Goal: Task Accomplishment & Management: Use online tool/utility

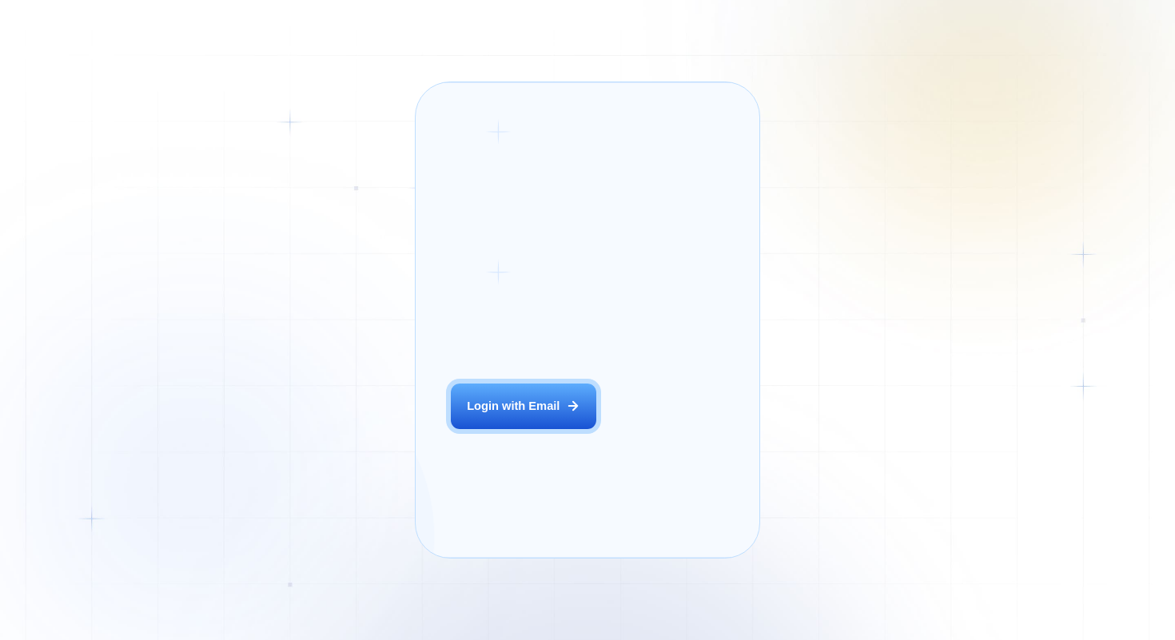
click at [475, 418] on button "Login with Email" at bounding box center [523, 407] width 145 height 46
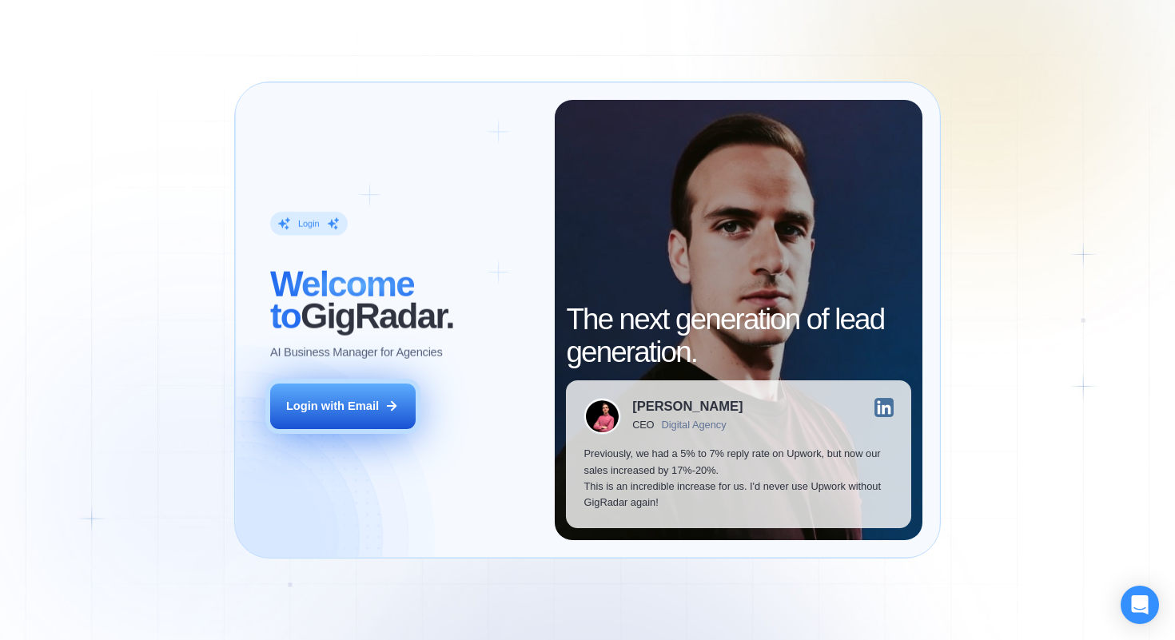
click at [324, 400] on div "Login with Email" at bounding box center [332, 406] width 93 height 16
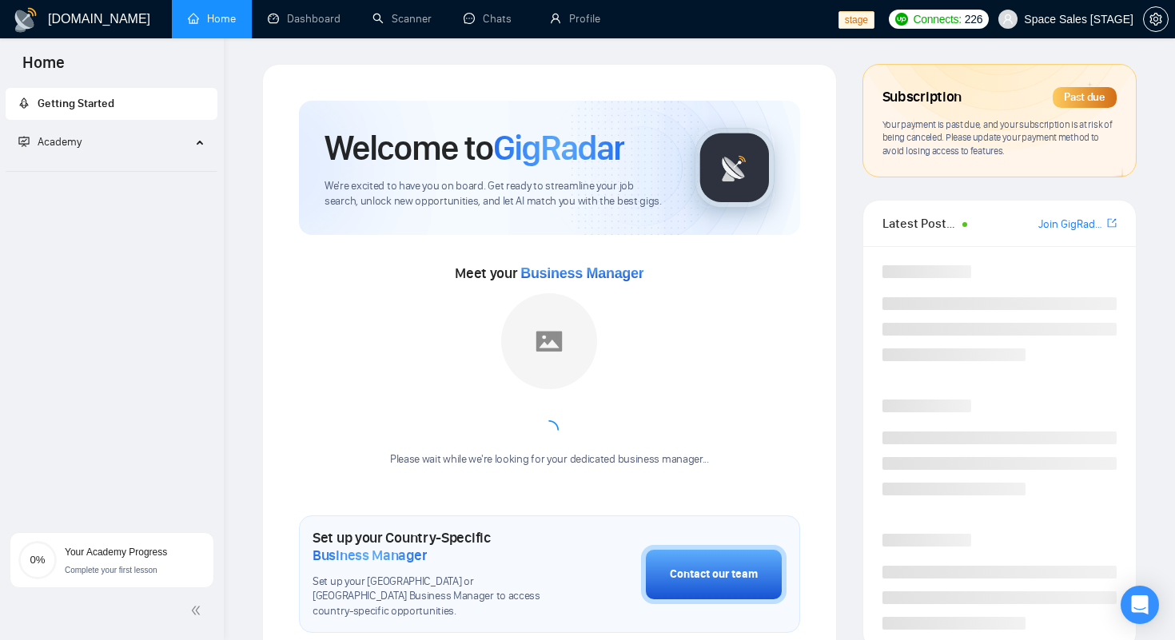
click at [1053, 19] on span "Space Sales [STAGE]" at bounding box center [1078, 19] width 109 height 0
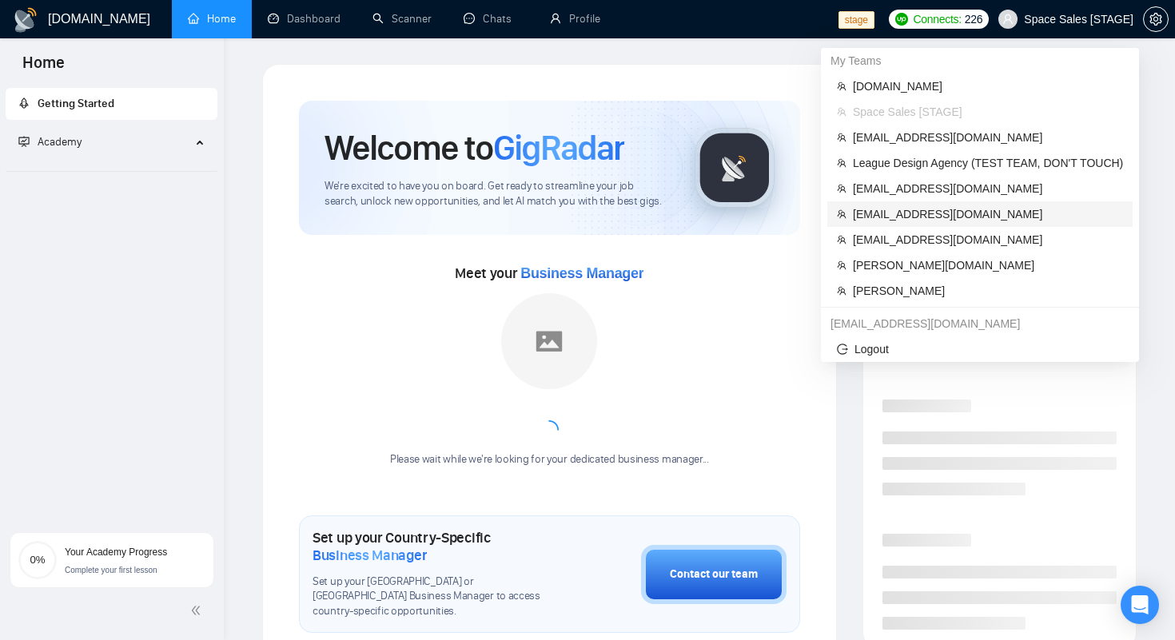
click at [920, 217] on span "workwiseupworkgency@gmail.com" at bounding box center [988, 214] width 270 height 18
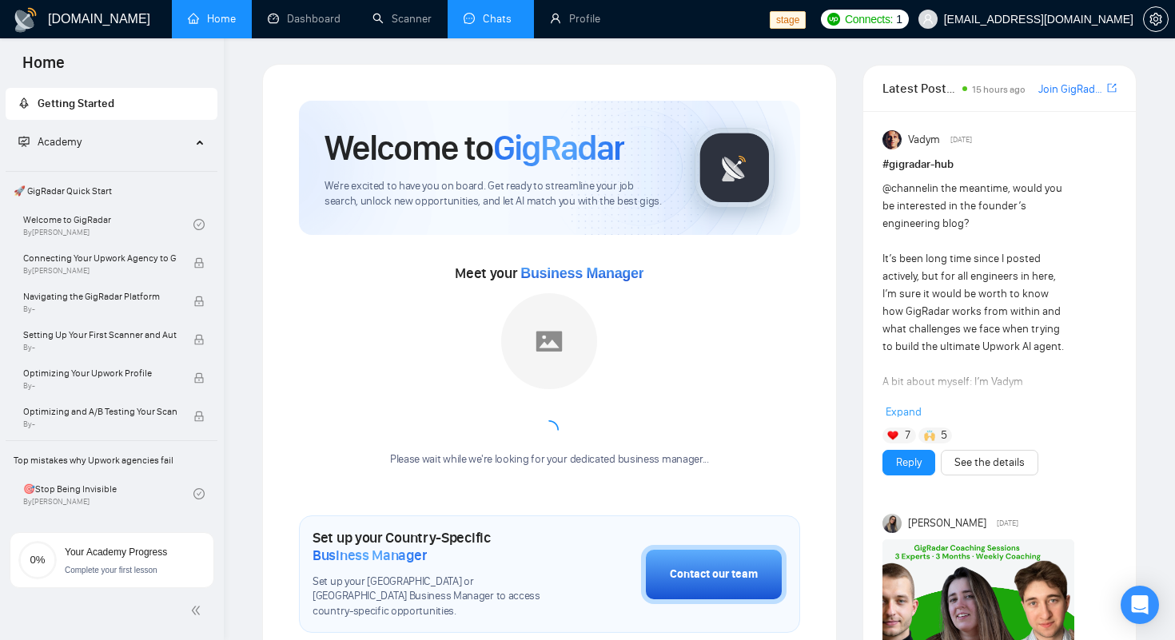
click at [511, 22] on link "Chats" at bounding box center [490, 19] width 54 height 14
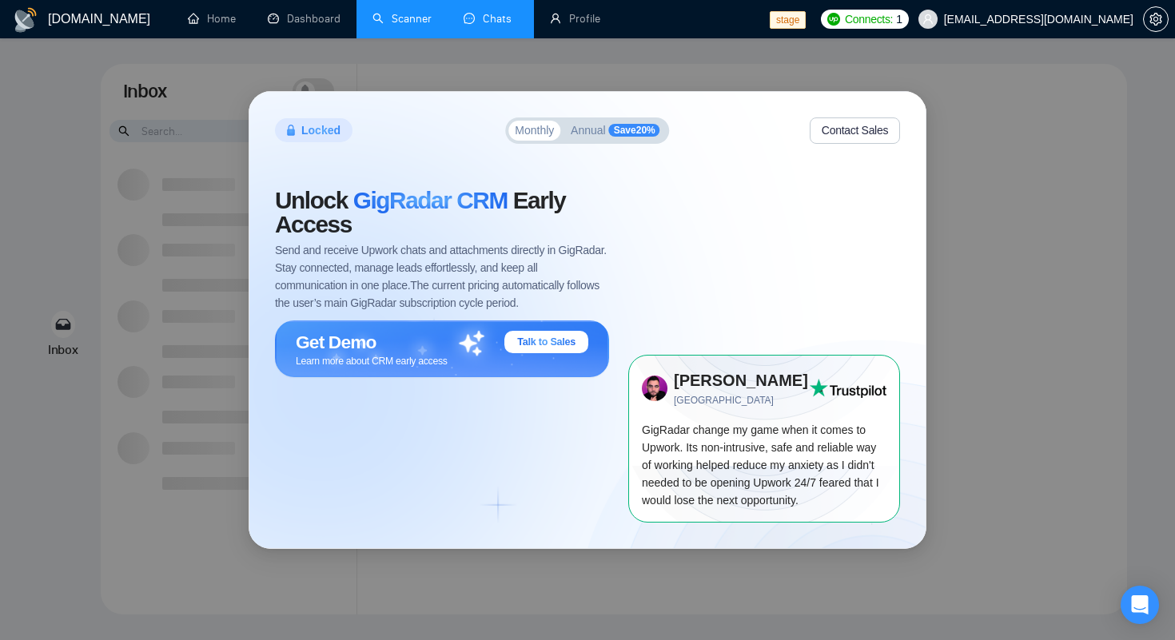
click at [417, 20] on link "Scanner" at bounding box center [401, 19] width 59 height 14
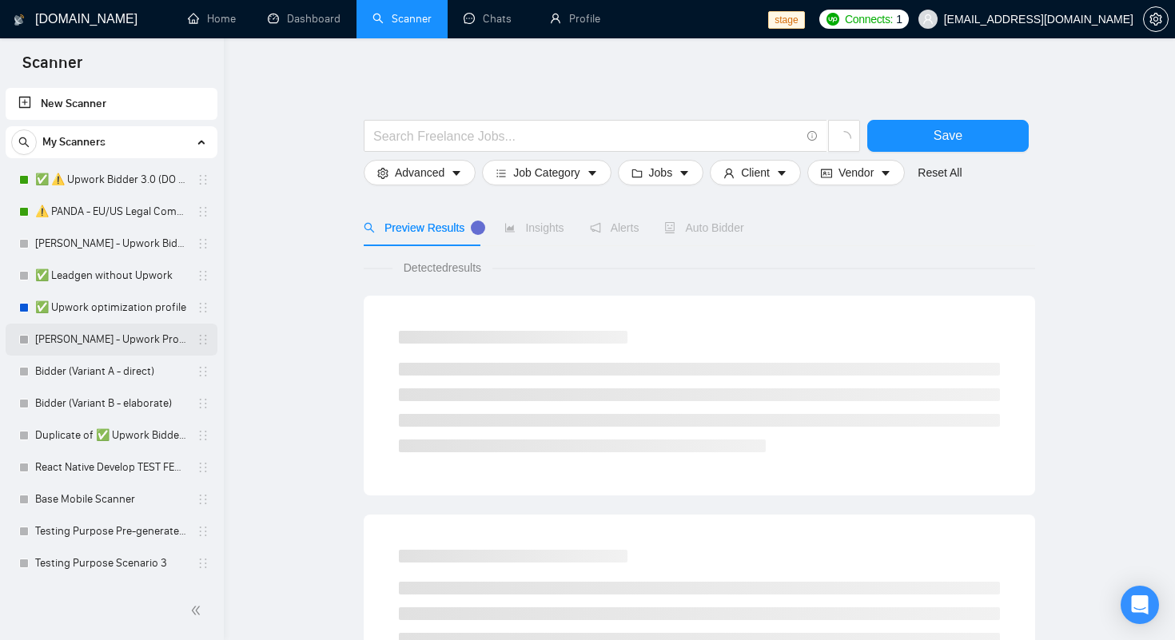
scroll to position [50, 0]
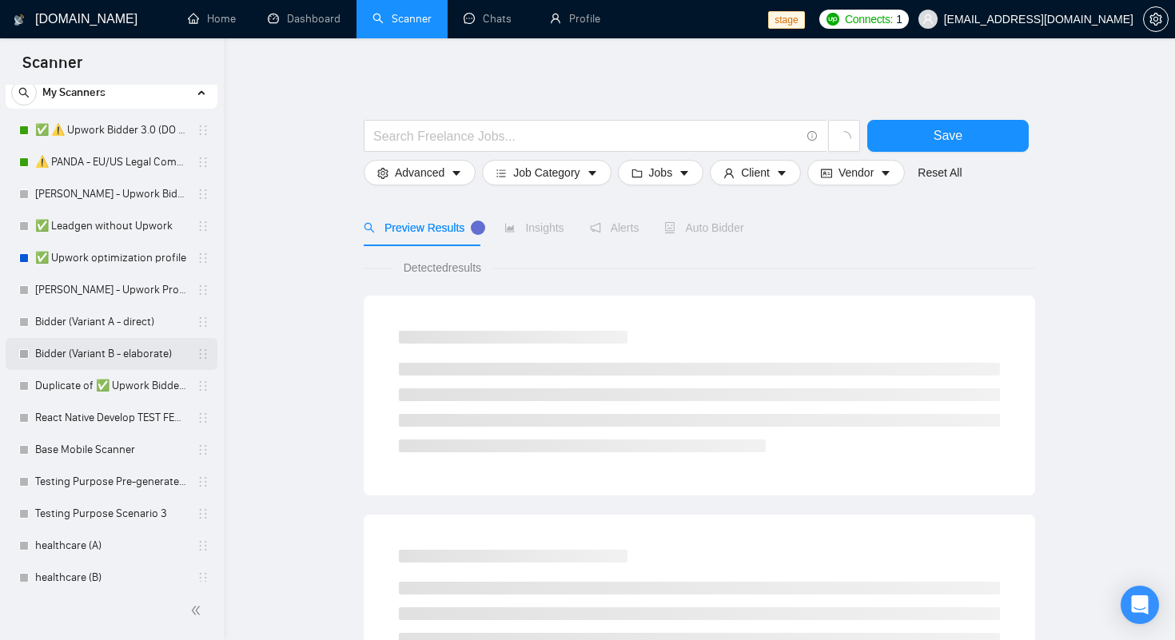
click at [71, 354] on link "Bidder (Variant B - elaborate)" at bounding box center [111, 354] width 152 height 32
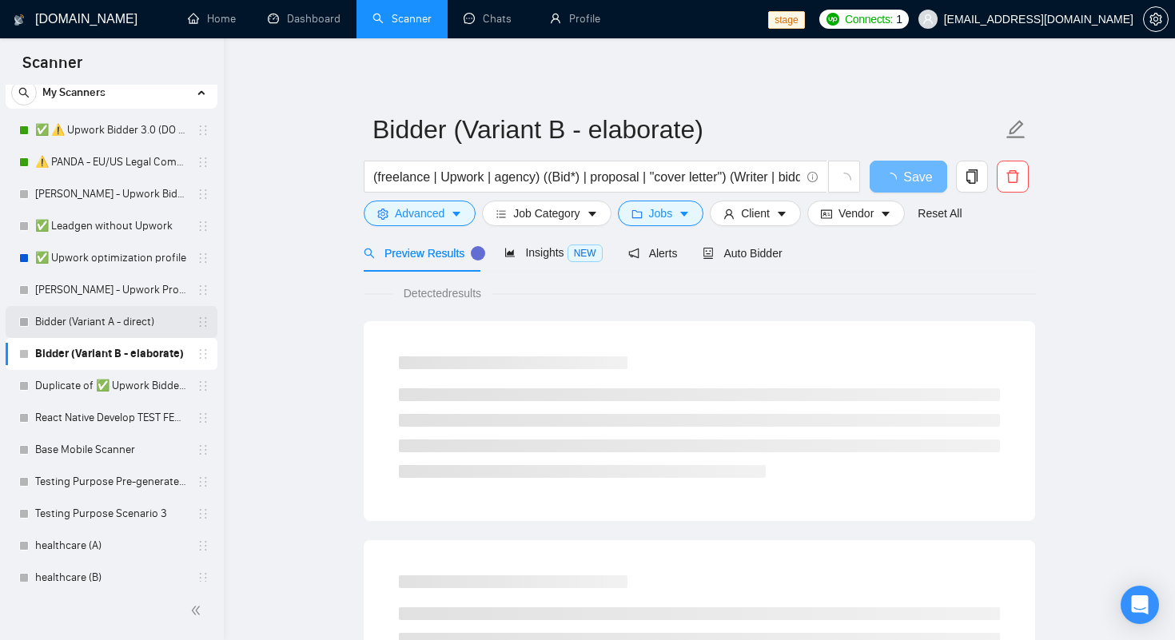
click at [118, 316] on link "Bidder (Variant A - direct)" at bounding box center [111, 322] width 152 height 32
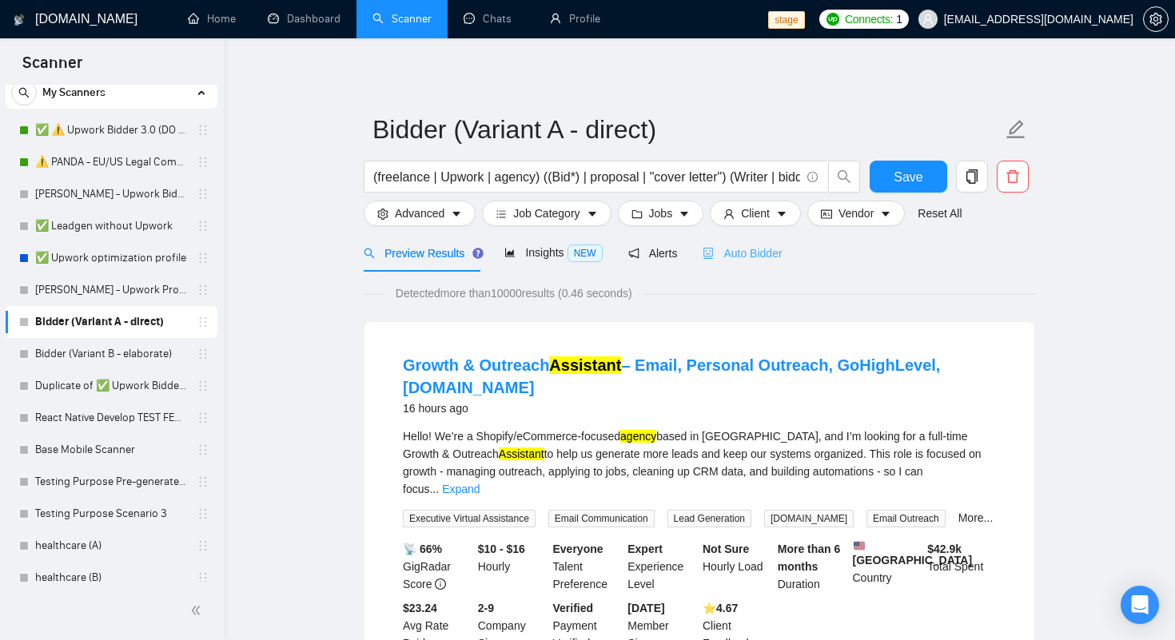
click at [770, 242] on div "Auto Bidder" at bounding box center [741, 253] width 79 height 38
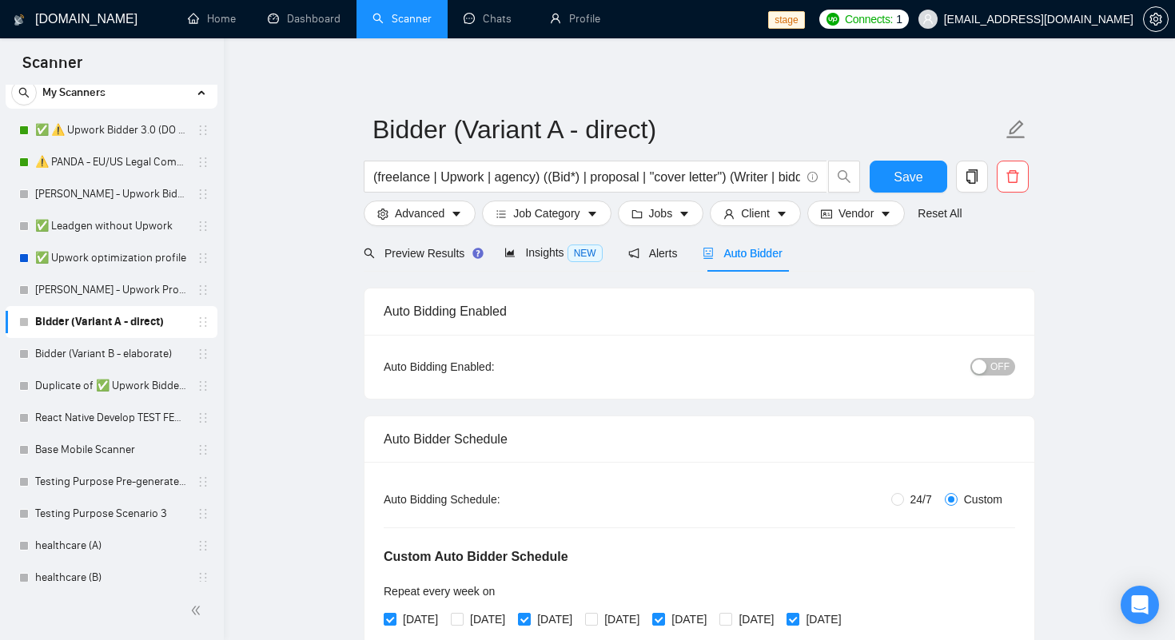
click at [987, 367] on button "OFF" at bounding box center [992, 367] width 45 height 18
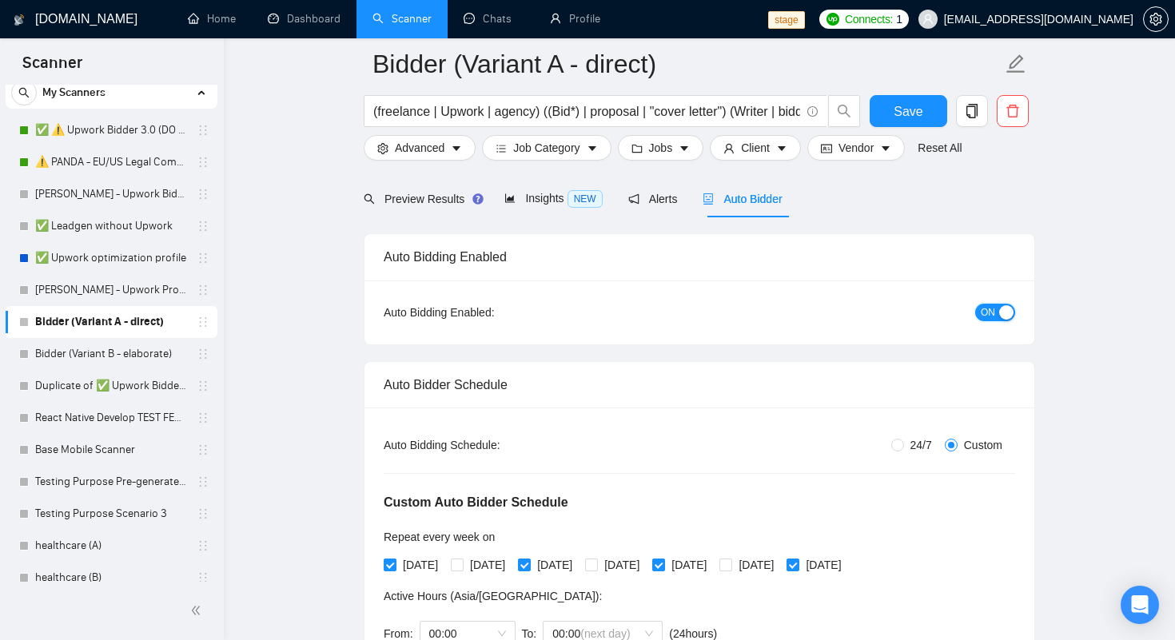
scroll to position [89, 0]
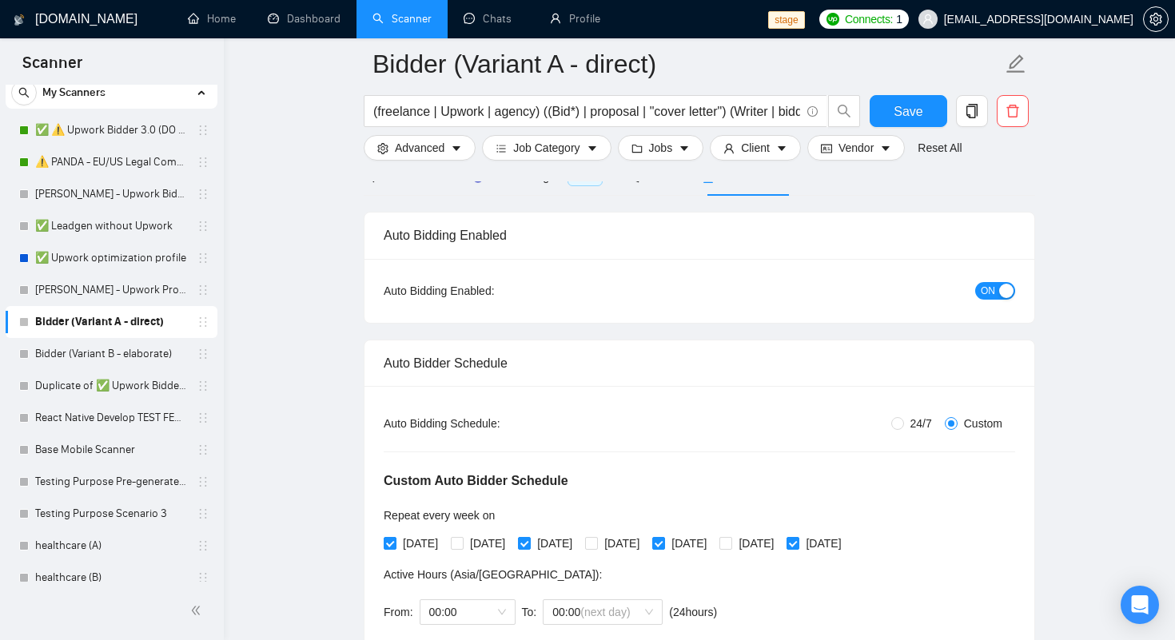
click at [705, 379] on div "Auto Bidder Schedule" at bounding box center [699, 363] width 631 height 46
click at [911, 114] on span "Save" at bounding box center [907, 111] width 29 height 20
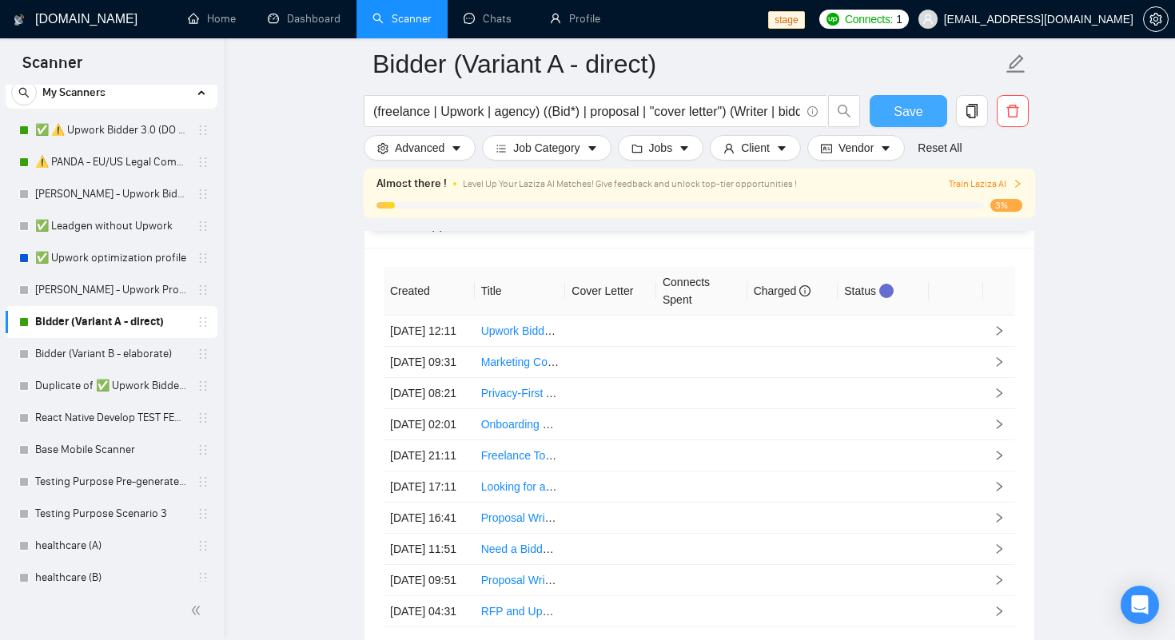
scroll to position [4156, 0]
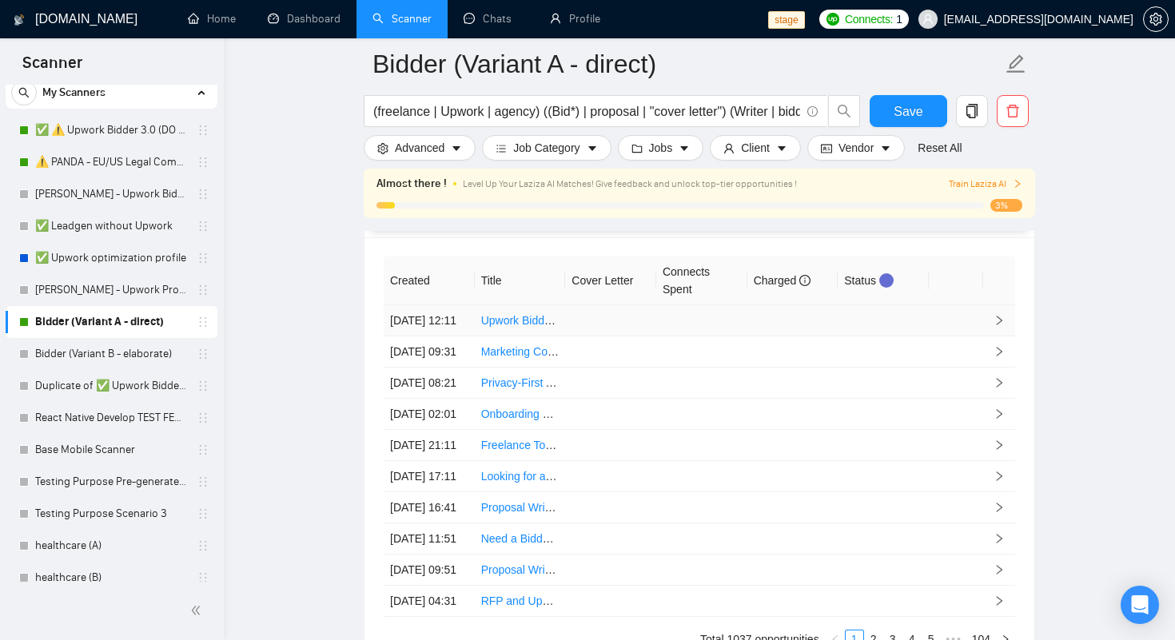
click at [637, 336] on td at bounding box center [610, 320] width 91 height 31
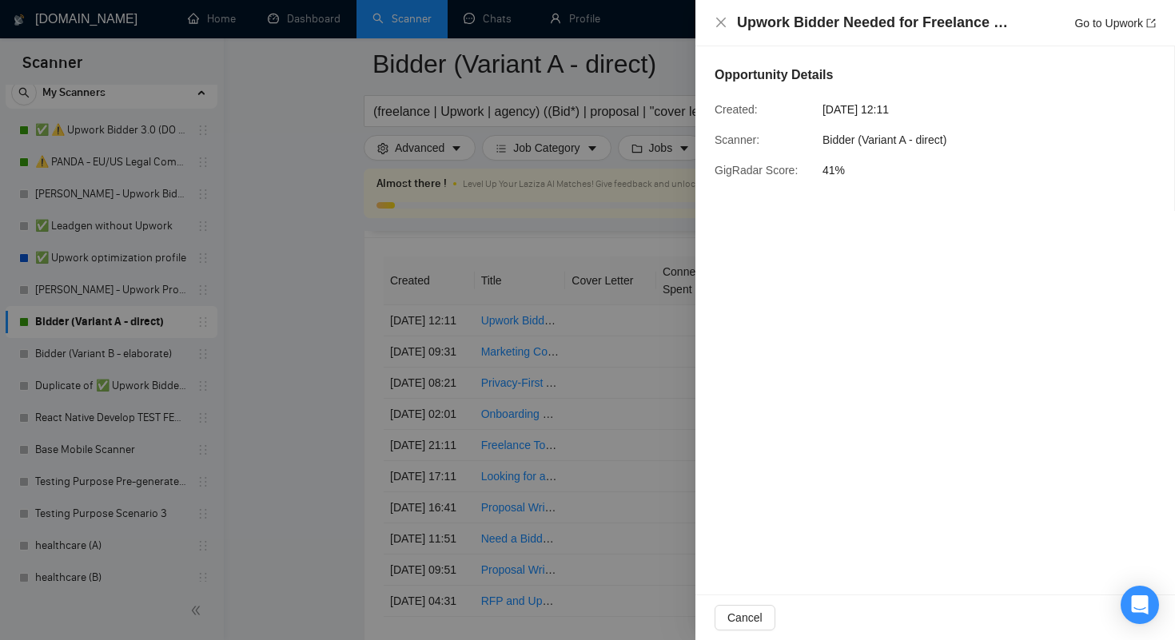
click at [256, 340] on div at bounding box center [587, 320] width 1175 height 640
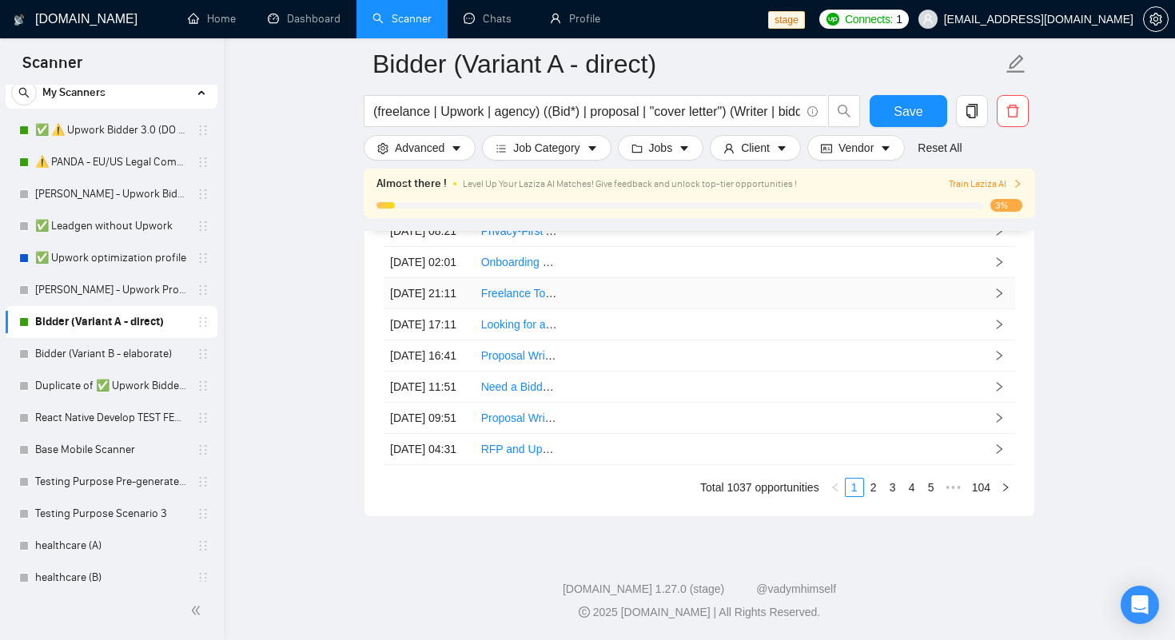
scroll to position [4482, 0]
click at [870, 486] on link "2" at bounding box center [874, 488] width 18 height 18
click at [894, 496] on link "3" at bounding box center [893, 488] width 18 height 18
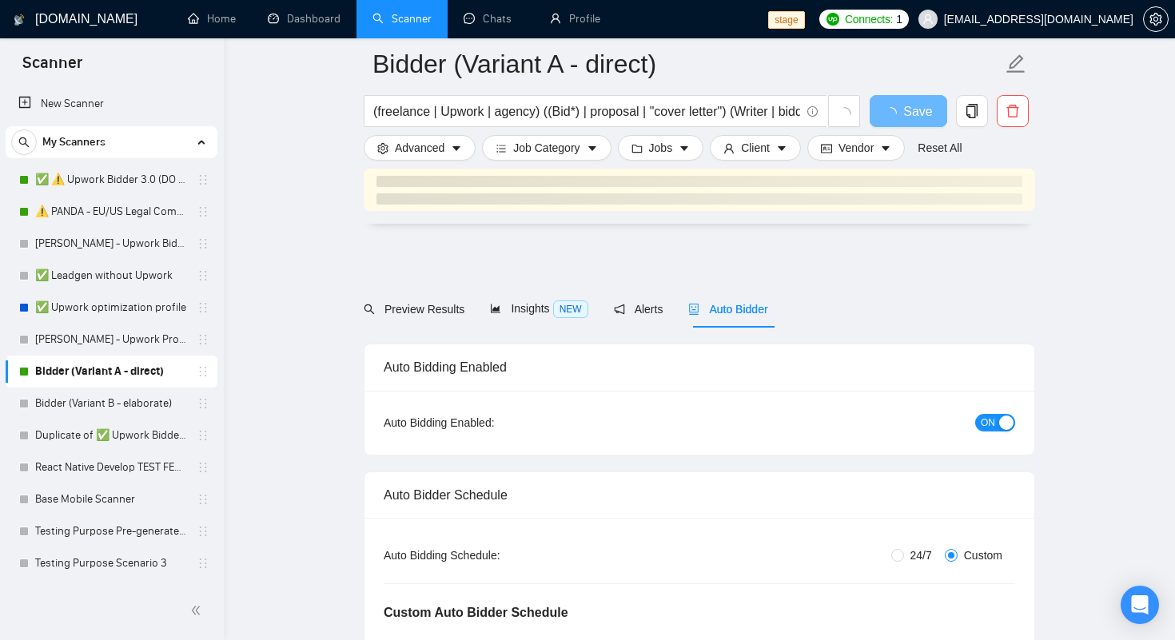
scroll to position [3869, 0]
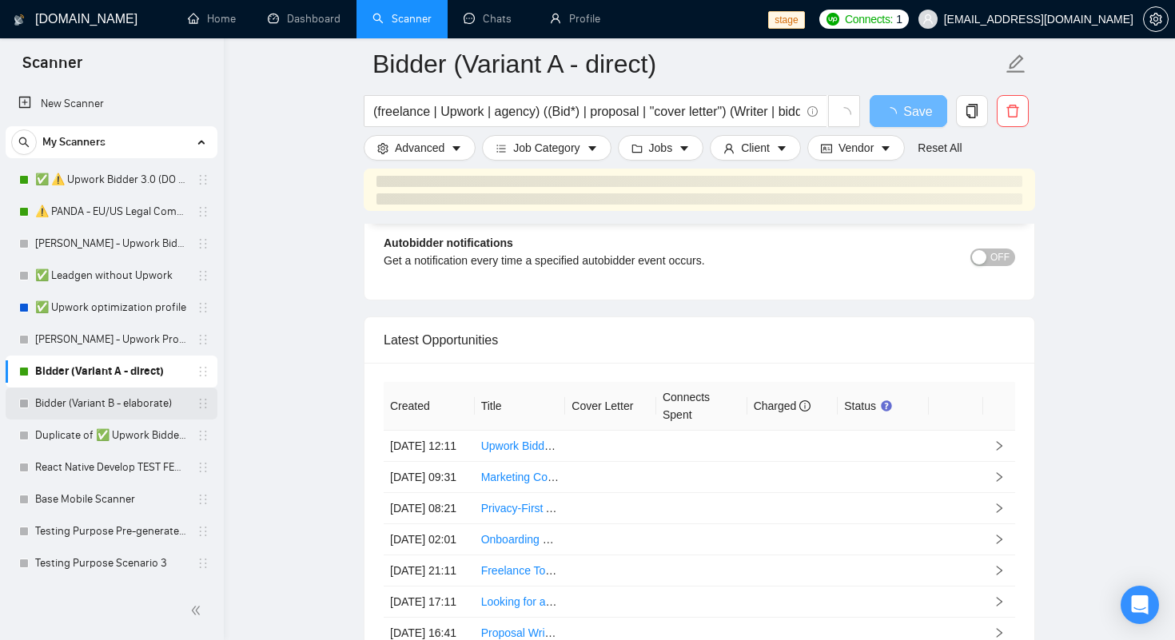
click at [84, 394] on link "Bidder (Variant B - elaborate)" at bounding box center [111, 404] width 152 height 32
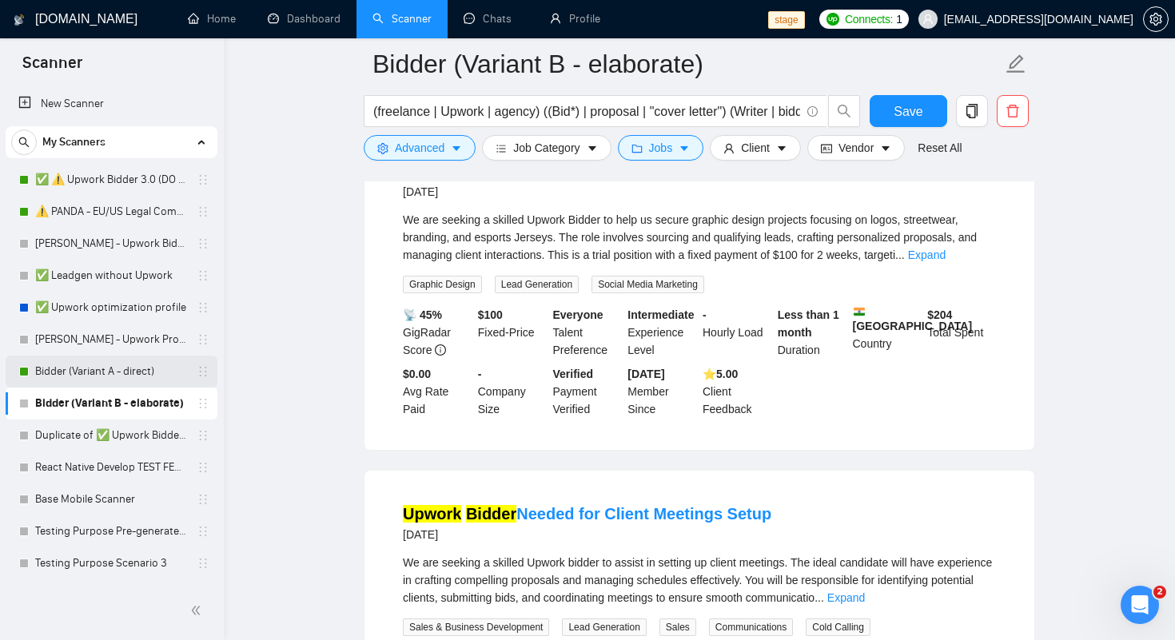
click at [127, 372] on link "Bidder (Variant A - direct)" at bounding box center [111, 372] width 152 height 32
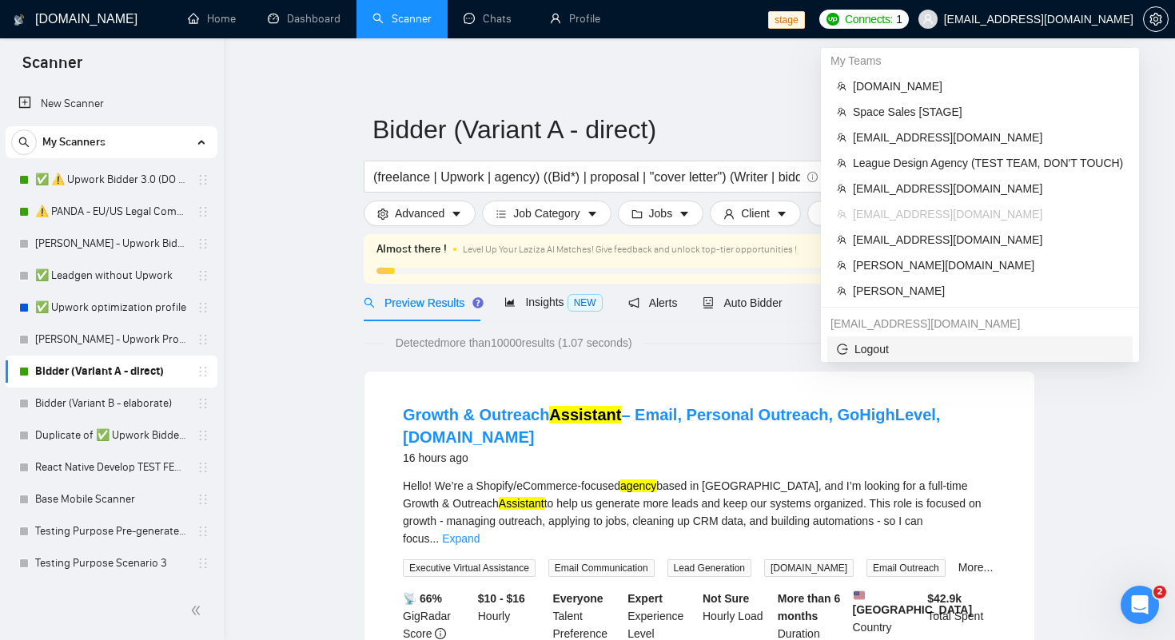
click at [864, 341] on span "Logout" at bounding box center [980, 349] width 286 height 18
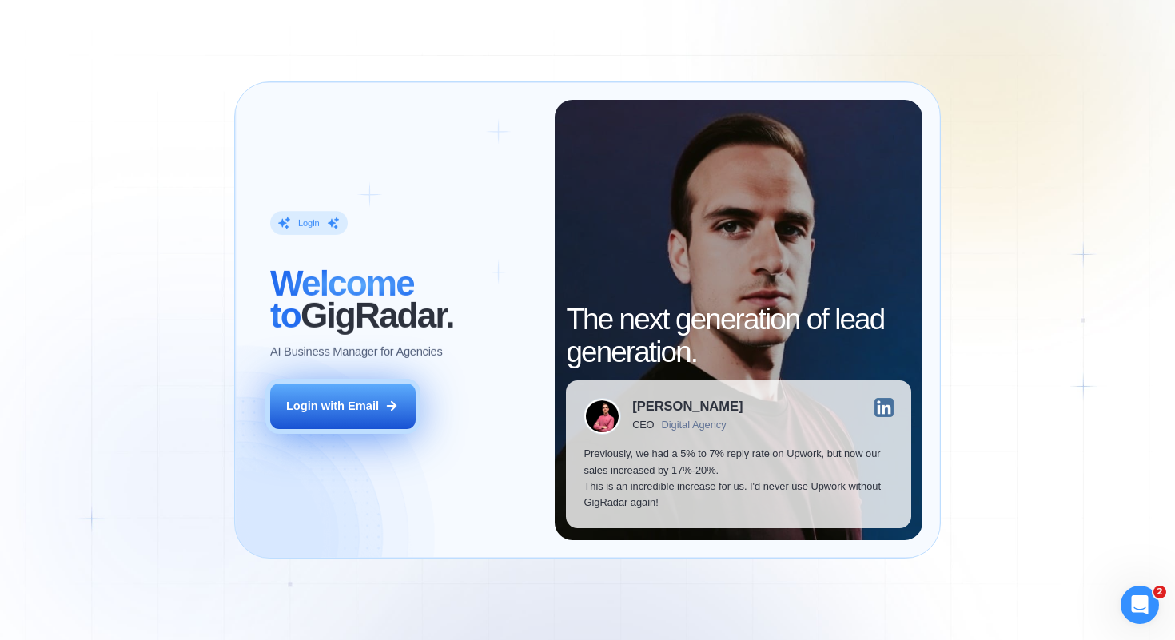
click at [377, 399] on div "Login with Email" at bounding box center [332, 406] width 93 height 16
